Goal: Information Seeking & Learning: Learn about a topic

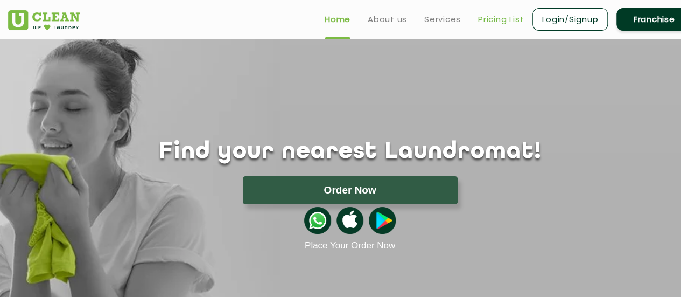
click at [501, 22] on link "Pricing List" at bounding box center [501, 19] width 46 height 13
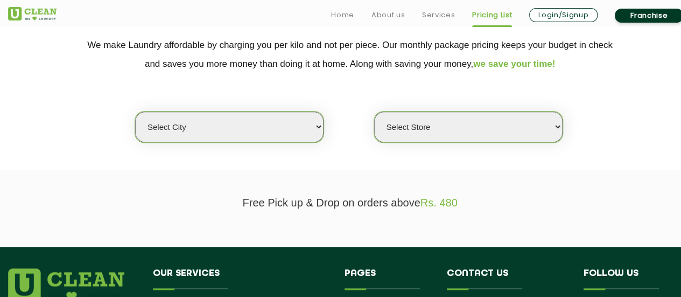
scroll to position [228, 0]
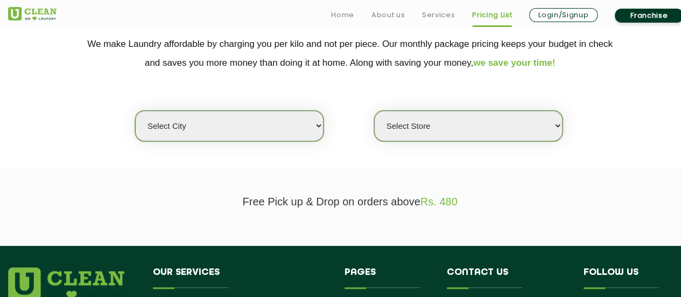
click at [260, 118] on select "Select city [GEOGRAPHIC_DATA] [GEOGRAPHIC_DATA] [GEOGRAPHIC_DATA] [GEOGRAPHIC_D…" at bounding box center [229, 125] width 188 height 31
select select "6"
click at [135, 110] on select "Select city [GEOGRAPHIC_DATA] [GEOGRAPHIC_DATA] [GEOGRAPHIC_DATA] [GEOGRAPHIC_D…" at bounding box center [229, 125] width 188 height 31
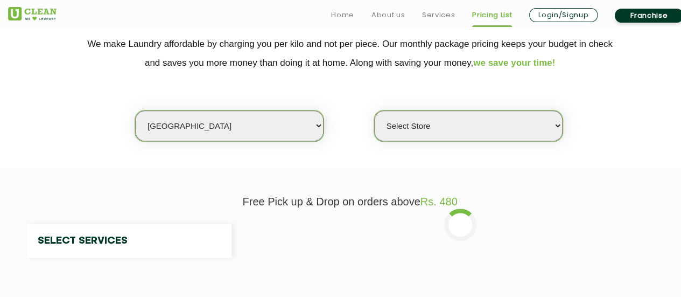
select select "0"
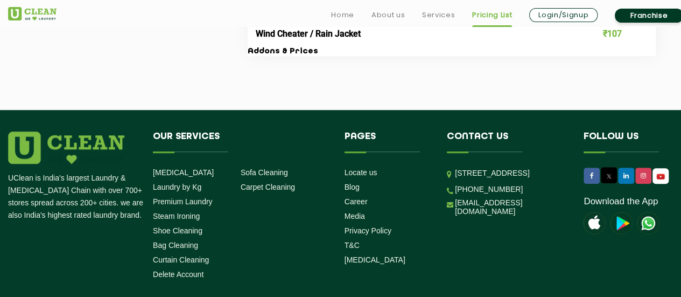
scroll to position [2362, 0]
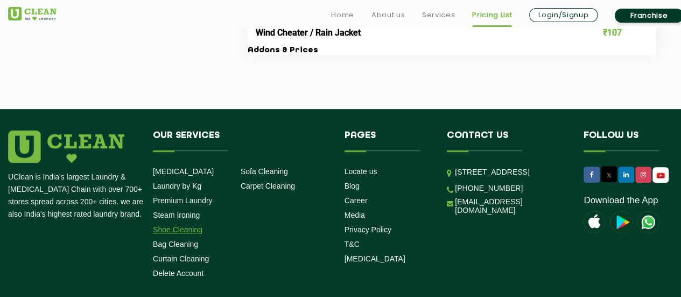
click at [188, 234] on link "Shoe Cleaning" at bounding box center [178, 229] width 50 height 9
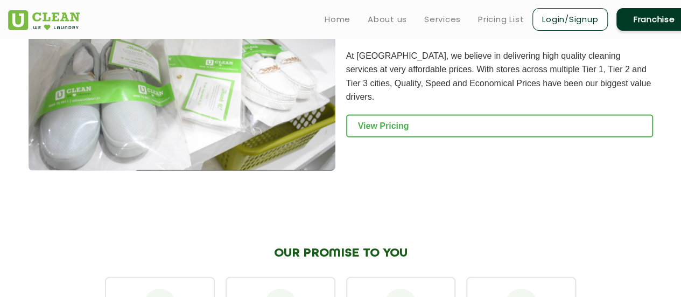
scroll to position [1160, 0]
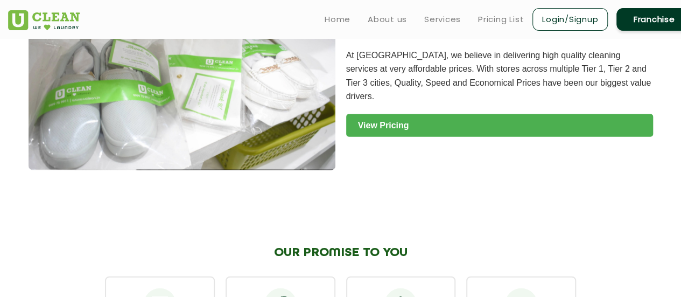
drag, startPoint x: 188, startPoint y: 244, endPoint x: 398, endPoint y: 118, distance: 244.8
click at [398, 118] on link "View Pricing" at bounding box center [499, 125] width 307 height 23
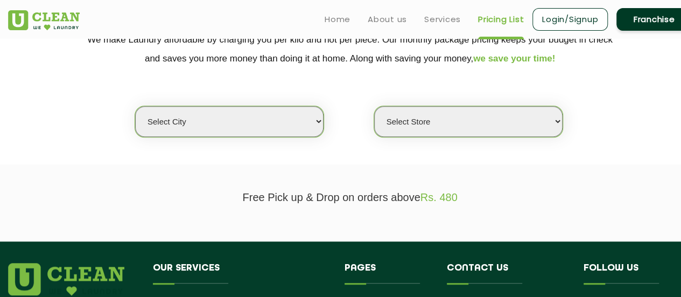
scroll to position [232, 0]
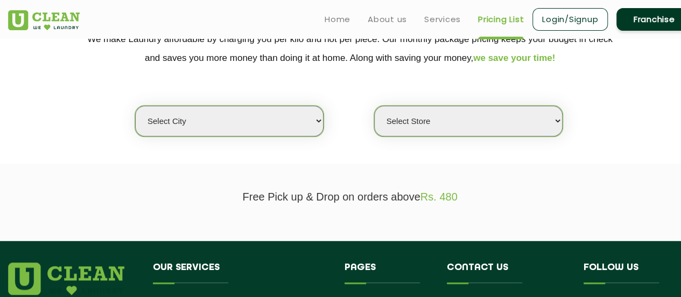
click at [246, 127] on select "Select city [GEOGRAPHIC_DATA] [GEOGRAPHIC_DATA] [GEOGRAPHIC_DATA] [GEOGRAPHIC_D…" at bounding box center [229, 120] width 188 height 31
select select "6"
click at [135, 105] on select "Select city [GEOGRAPHIC_DATA] [GEOGRAPHIC_DATA] [GEOGRAPHIC_DATA] [GEOGRAPHIC_D…" at bounding box center [229, 120] width 188 height 31
select select "0"
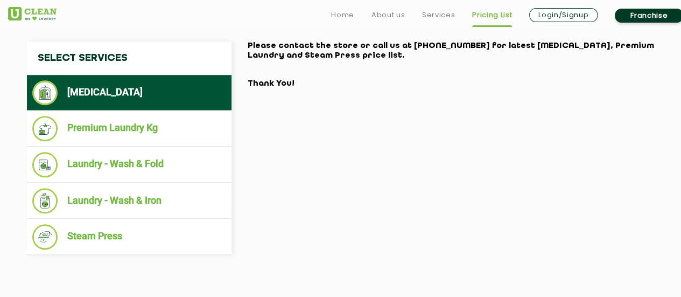
scroll to position [427, 0]
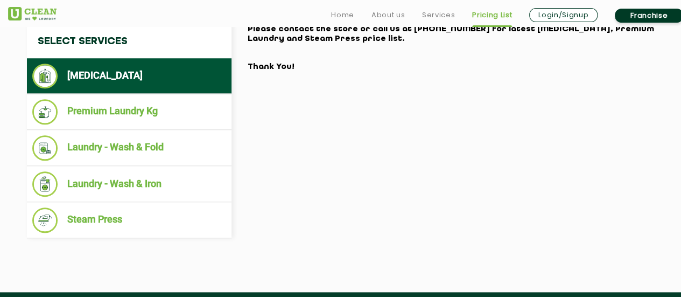
click at [138, 72] on li "[MEDICAL_DATA]" at bounding box center [129, 76] width 194 height 25
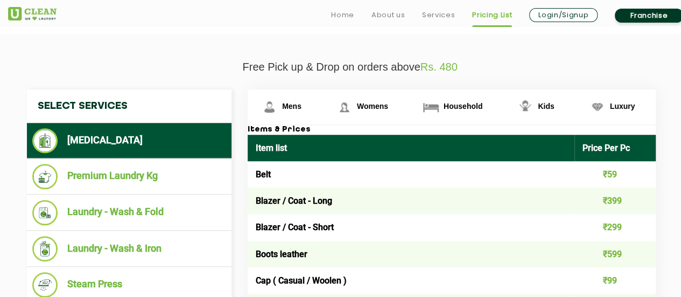
scroll to position [363, 0]
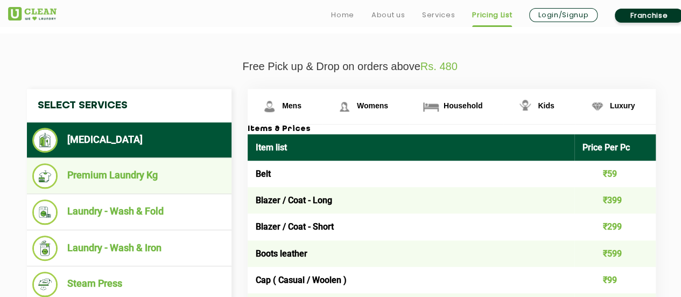
click at [144, 174] on li "Premium Laundry Kg" at bounding box center [129, 175] width 194 height 25
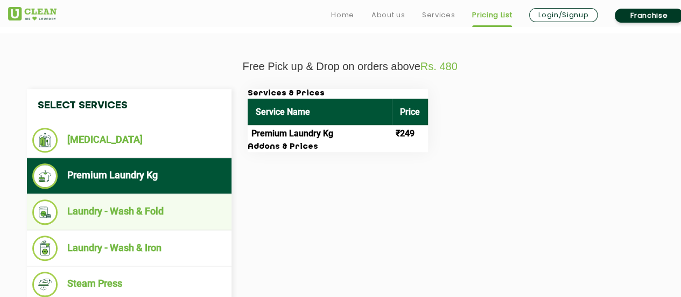
click at [132, 205] on li "Laundry - Wash & Fold" at bounding box center [129, 211] width 194 height 25
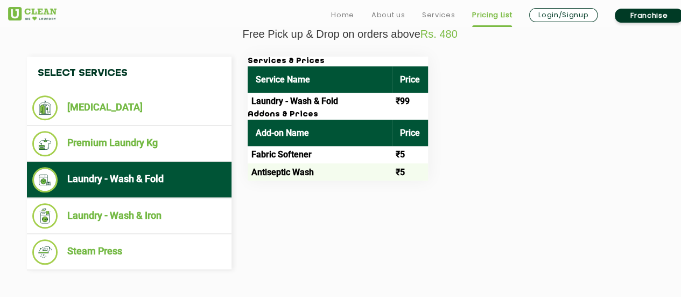
scroll to position [400, 0]
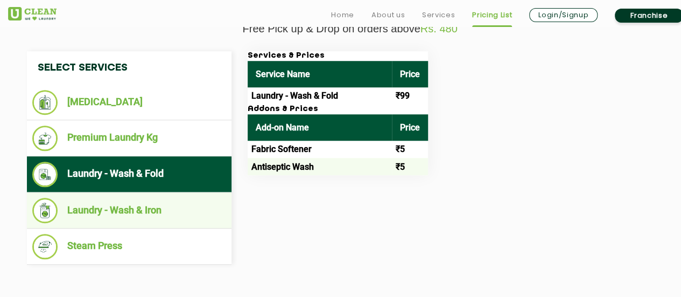
click at [145, 219] on li "Laundry - Wash & Iron" at bounding box center [129, 210] width 194 height 25
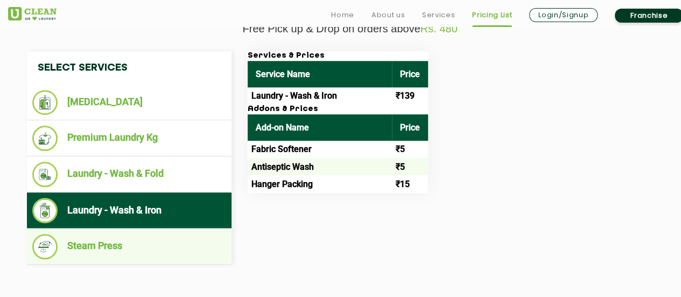
click at [147, 236] on li "Steam Press" at bounding box center [129, 246] width 194 height 25
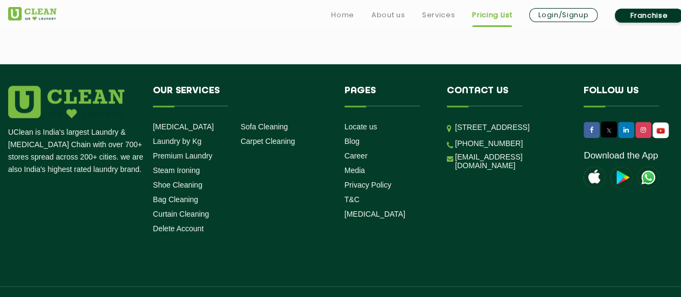
scroll to position [2408, 0]
